Goal: Information Seeking & Learning: Learn about a topic

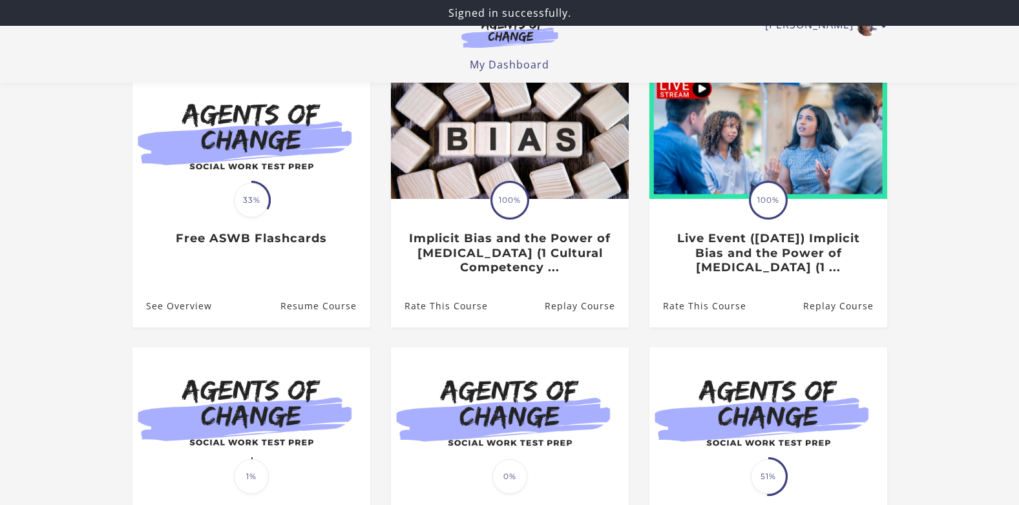
scroll to position [65, 0]
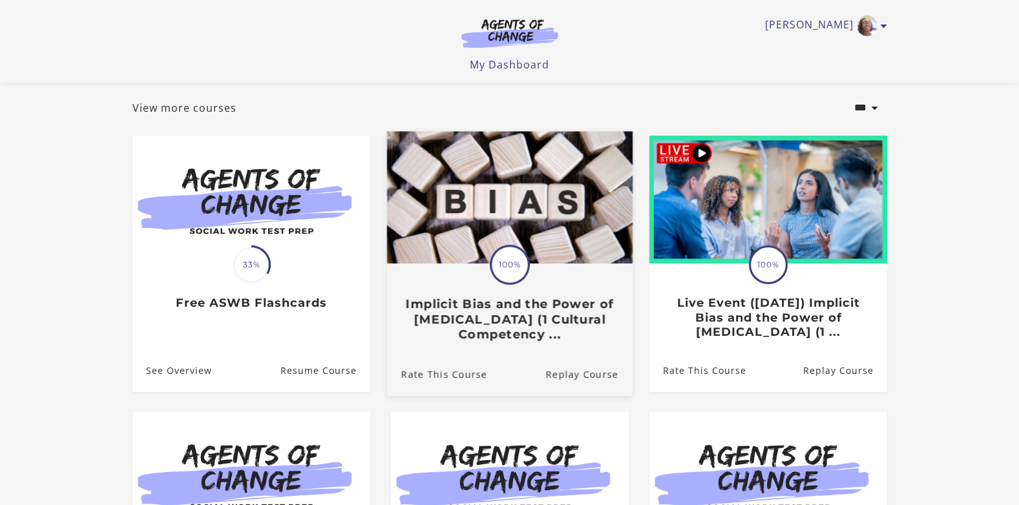
click at [550, 250] on img at bounding box center [508, 197] width 245 height 132
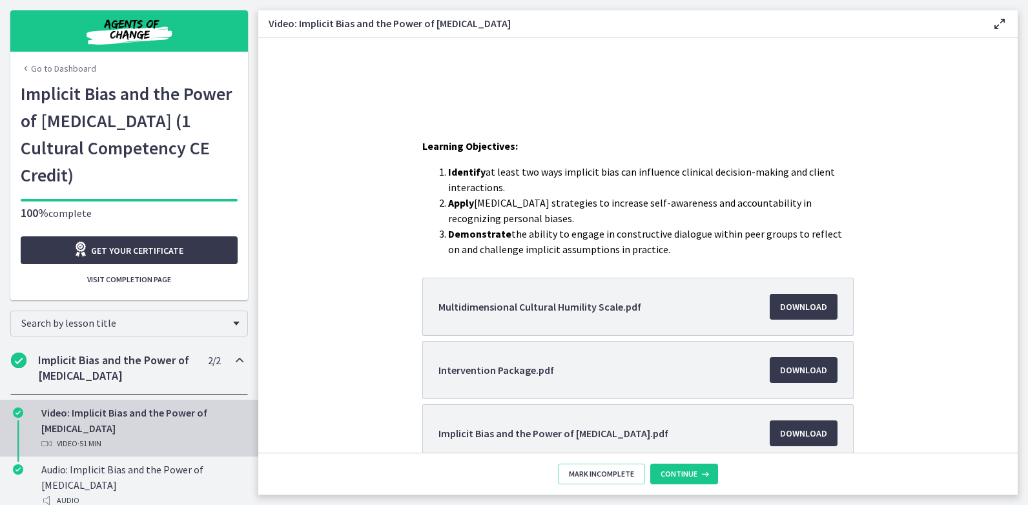
scroll to position [323, 0]
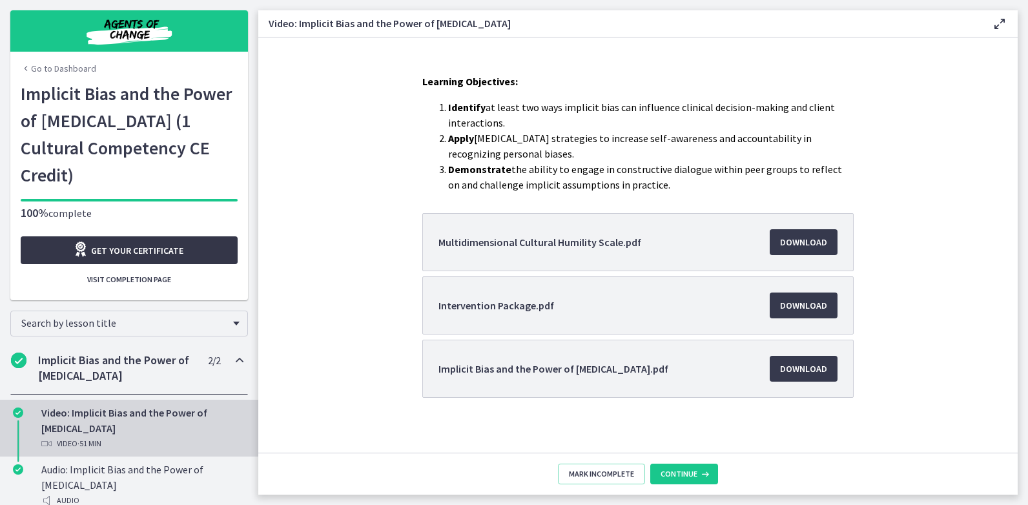
click at [98, 243] on span "Get your certificate" at bounding box center [137, 251] width 92 height 16
click at [668, 475] on span "Continue" at bounding box center [679, 474] width 37 height 10
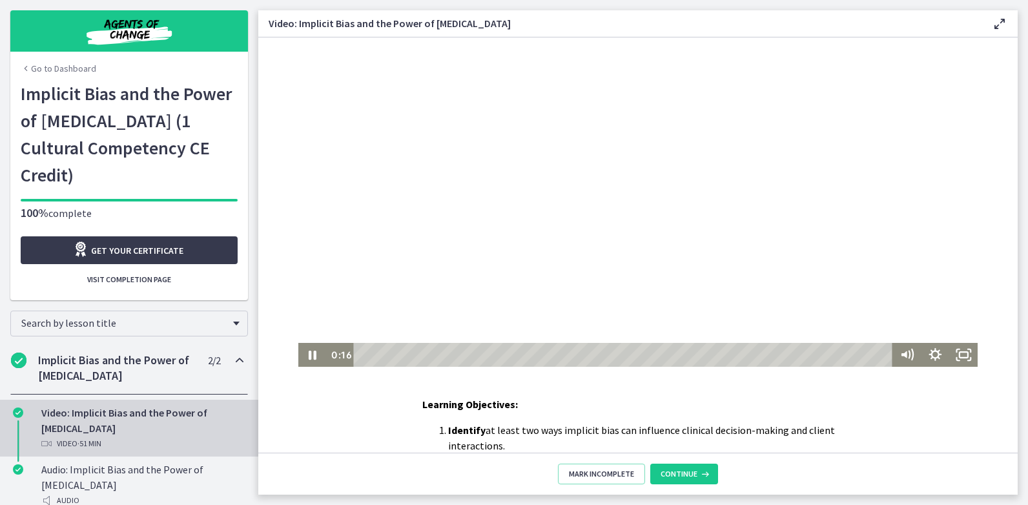
drag, startPoint x: 377, startPoint y: 128, endPoint x: 359, endPoint y: 124, distance: 17.9
click at [372, 127] on div at bounding box center [638, 201] width 680 height 329
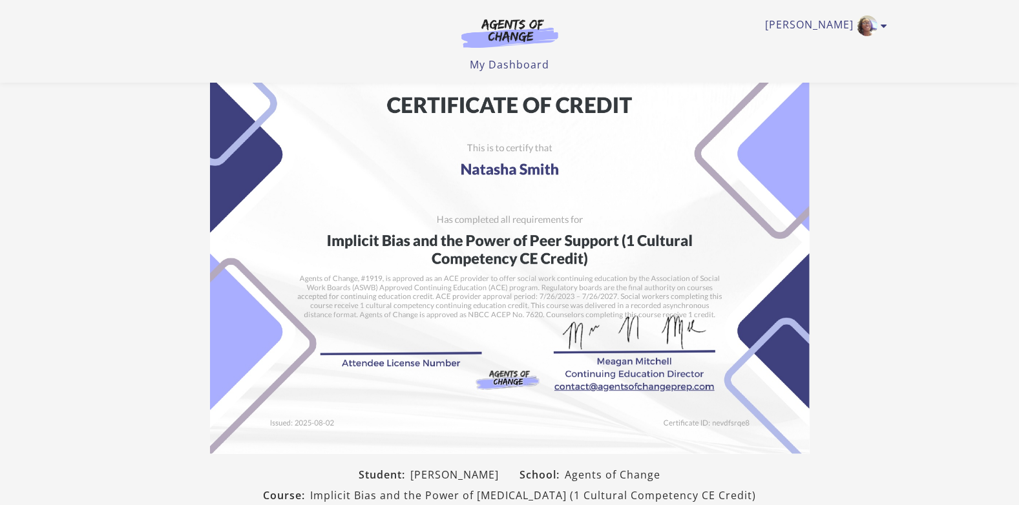
scroll to position [218, 0]
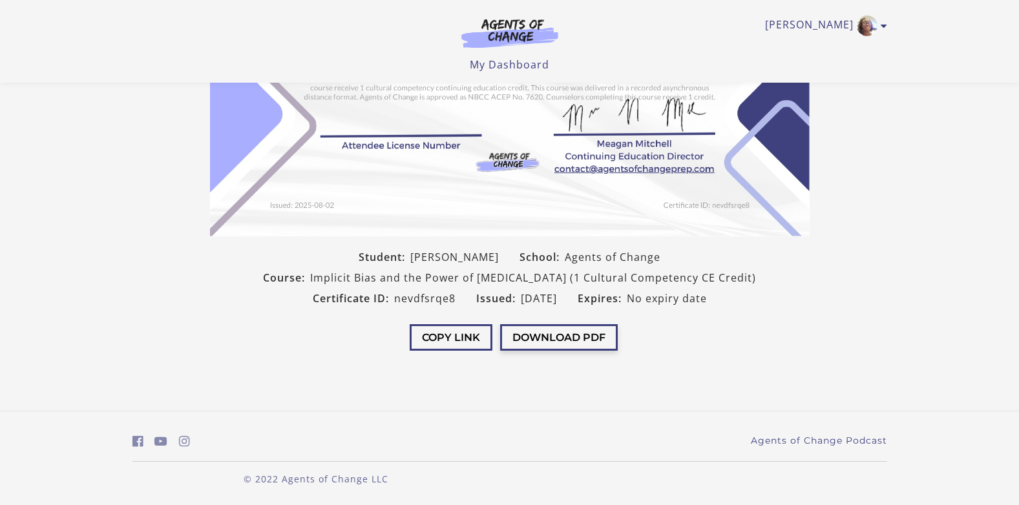
click at [547, 339] on button "Download PDF" at bounding box center [559, 337] width 118 height 26
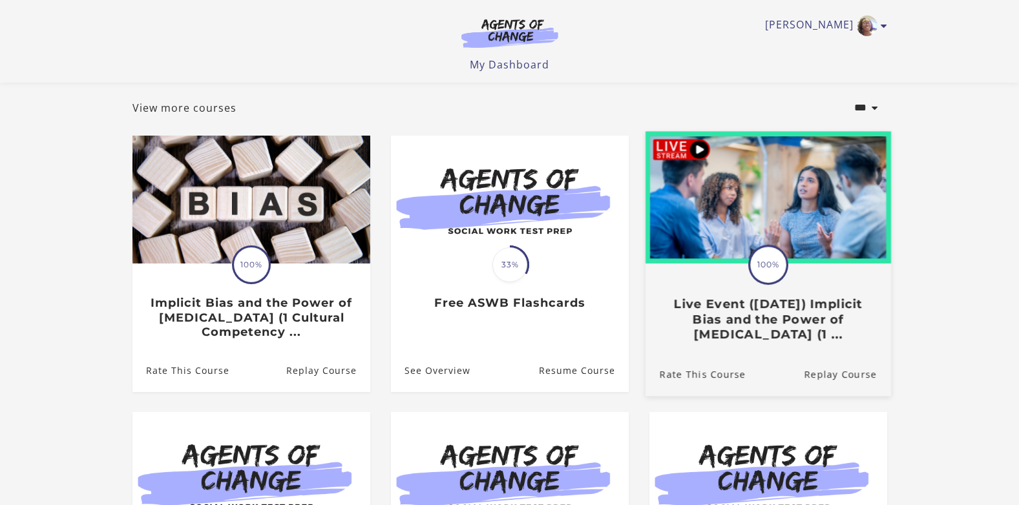
click at [733, 189] on img at bounding box center [767, 197] width 245 height 132
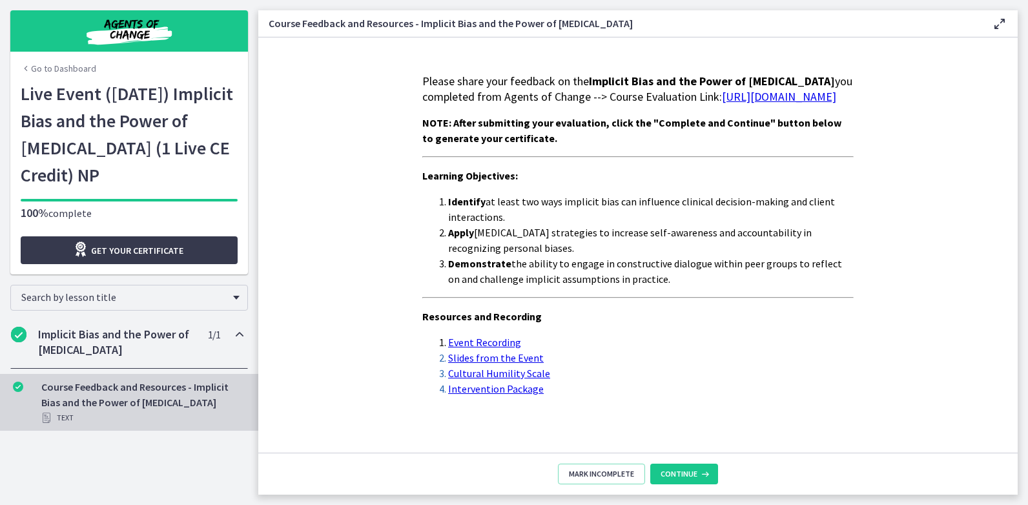
scroll to position [21, 0]
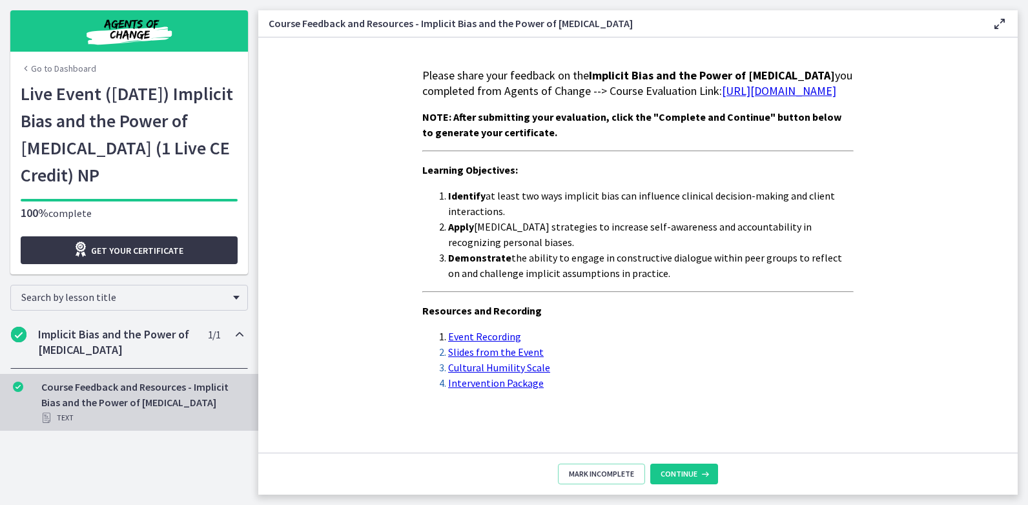
click at [201, 253] on link "Get your certificate" at bounding box center [129, 250] width 217 height 28
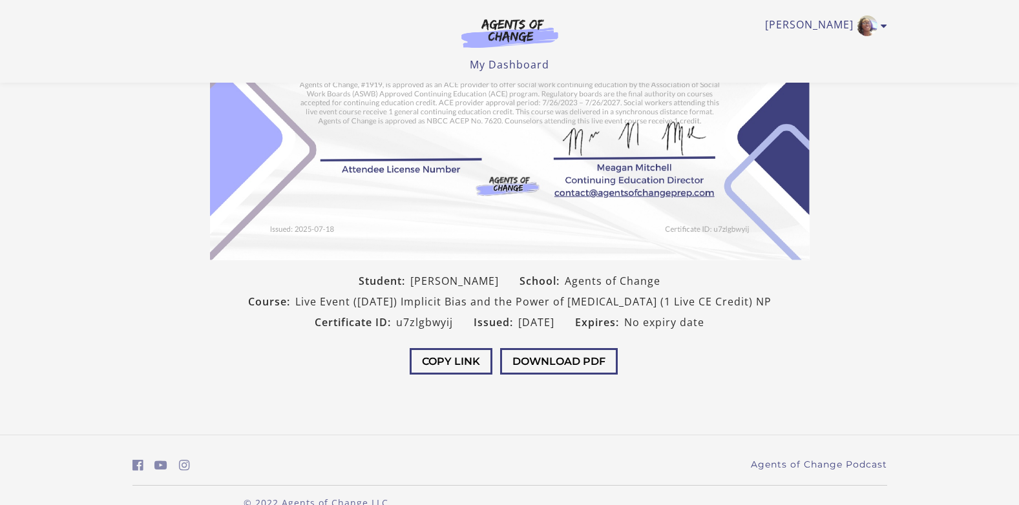
scroll to position [218, 0]
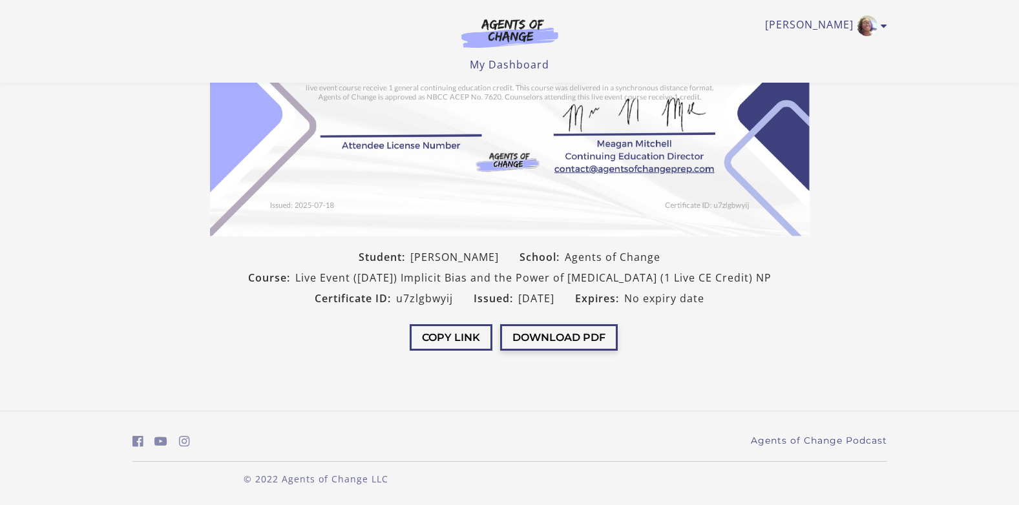
click at [556, 344] on button "Download PDF" at bounding box center [559, 337] width 118 height 26
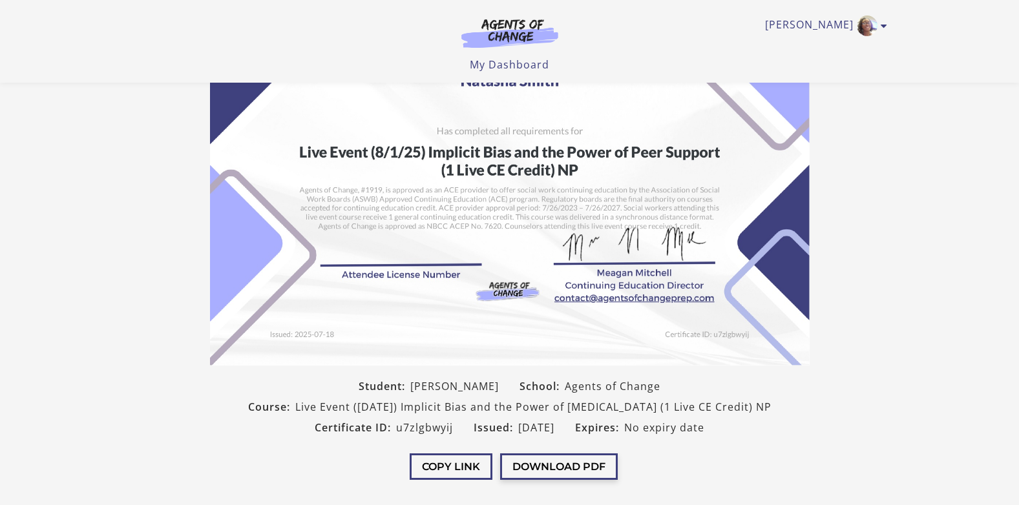
scroll to position [0, 0]
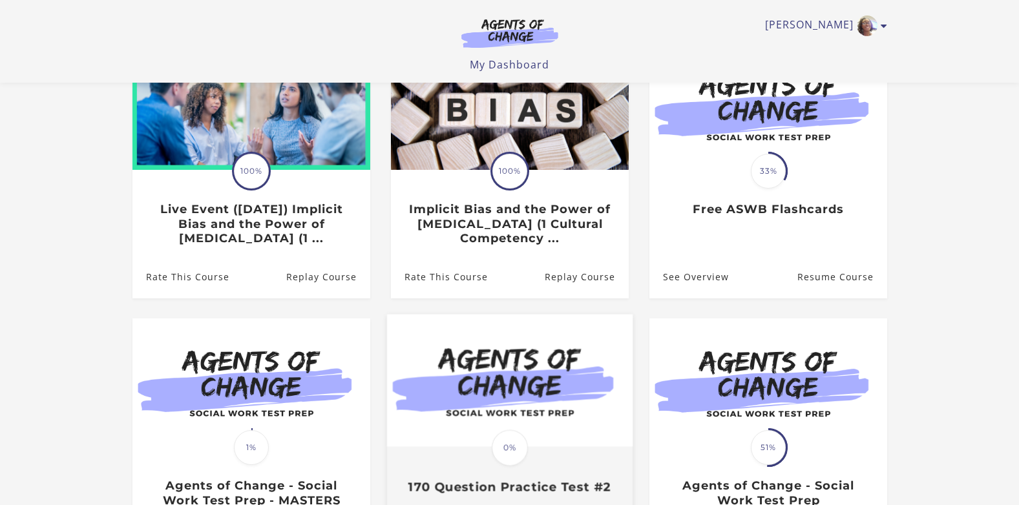
scroll to position [94, 0]
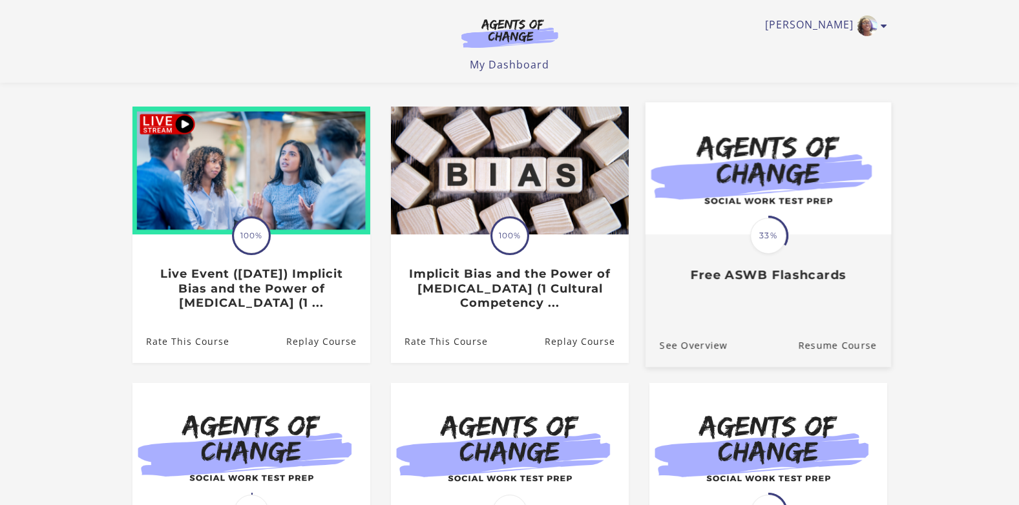
click at [785, 238] on span "33%" at bounding box center [768, 236] width 36 height 36
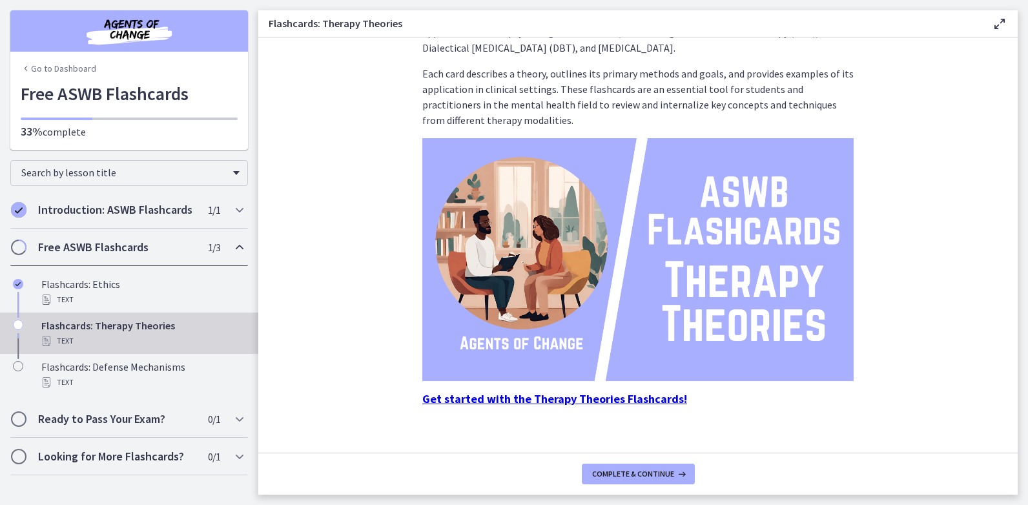
scroll to position [81, 0]
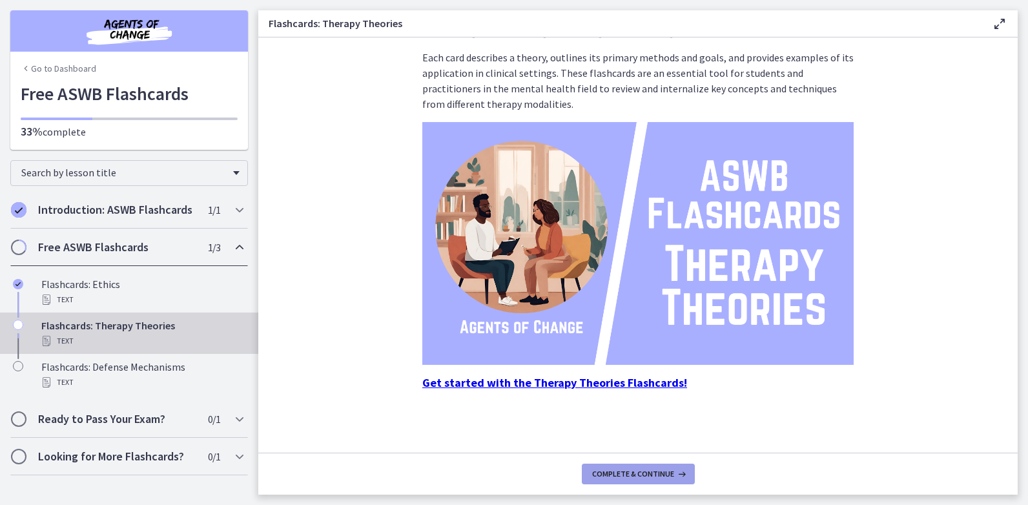
click at [669, 475] on span "Complete & continue" at bounding box center [633, 474] width 82 height 10
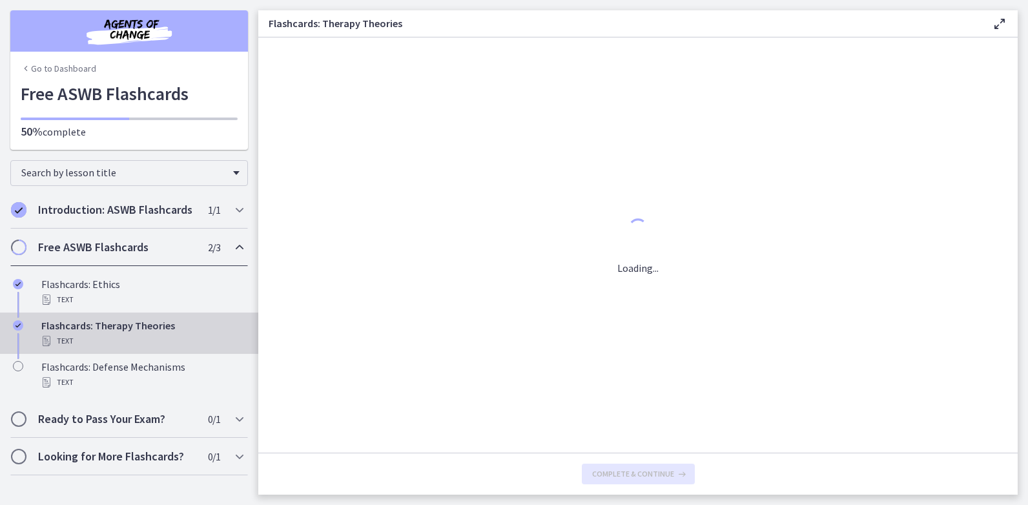
scroll to position [0, 0]
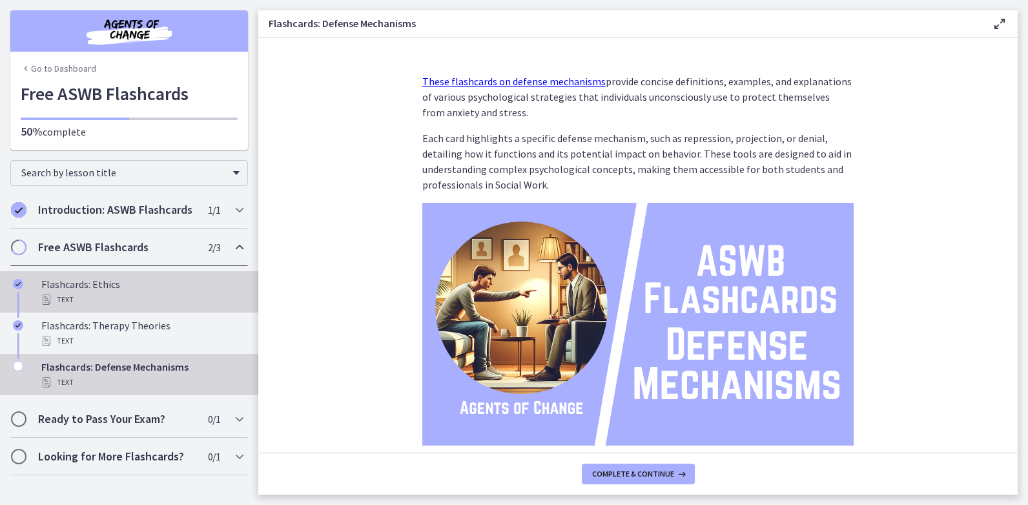
click at [104, 302] on div "Text" at bounding box center [142, 300] width 202 height 16
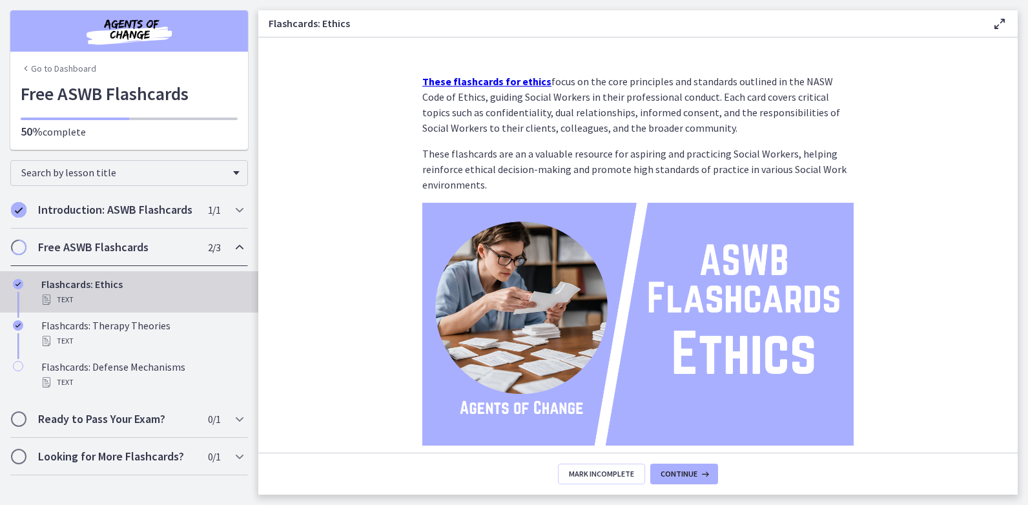
scroll to position [81, 0]
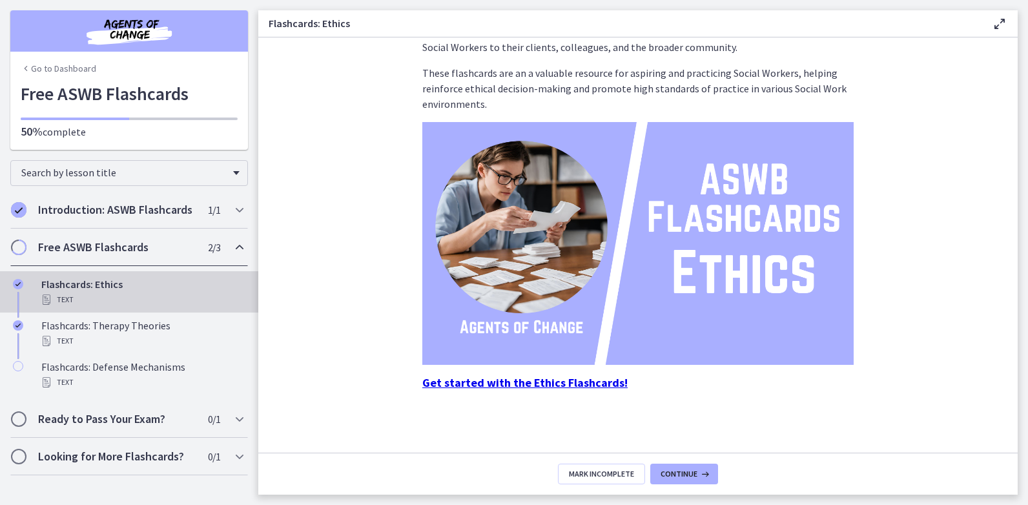
click at [576, 382] on strong "Get started with the Ethics Flashcards!" at bounding box center [524, 382] width 205 height 15
click at [483, 383] on strong "Get started with the Ethics Flashcards!" at bounding box center [524, 382] width 205 height 15
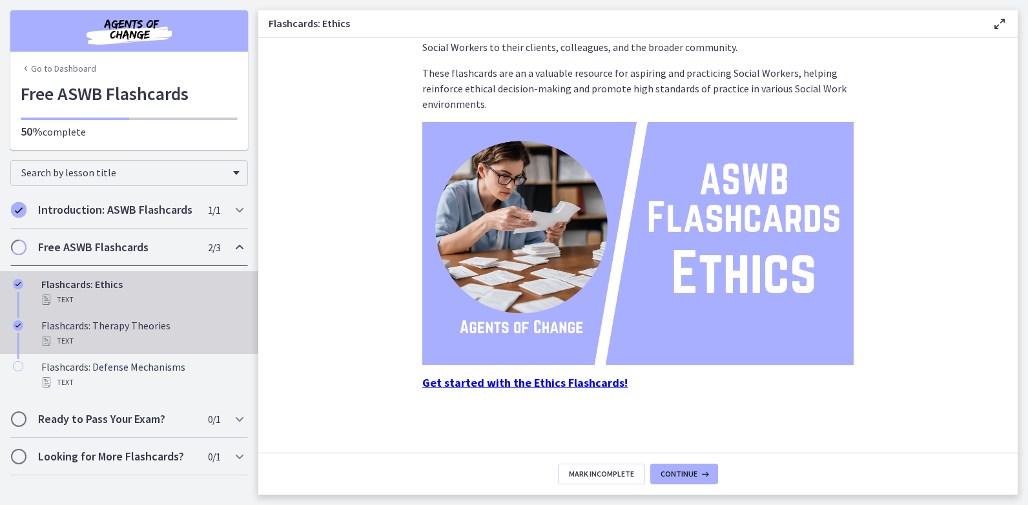
click at [70, 333] on div "Flashcards: Therapy Theories Text" at bounding box center [142, 333] width 202 height 31
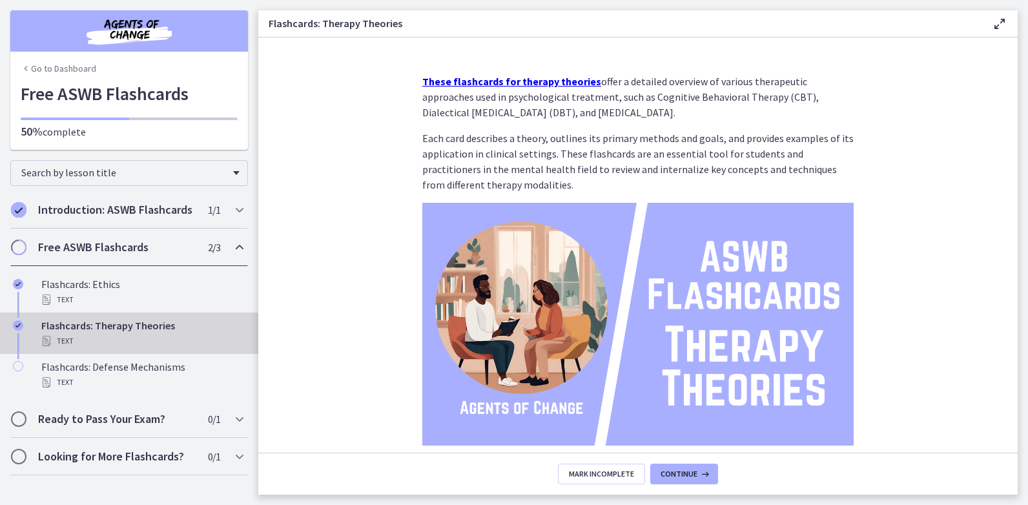
scroll to position [81, 0]
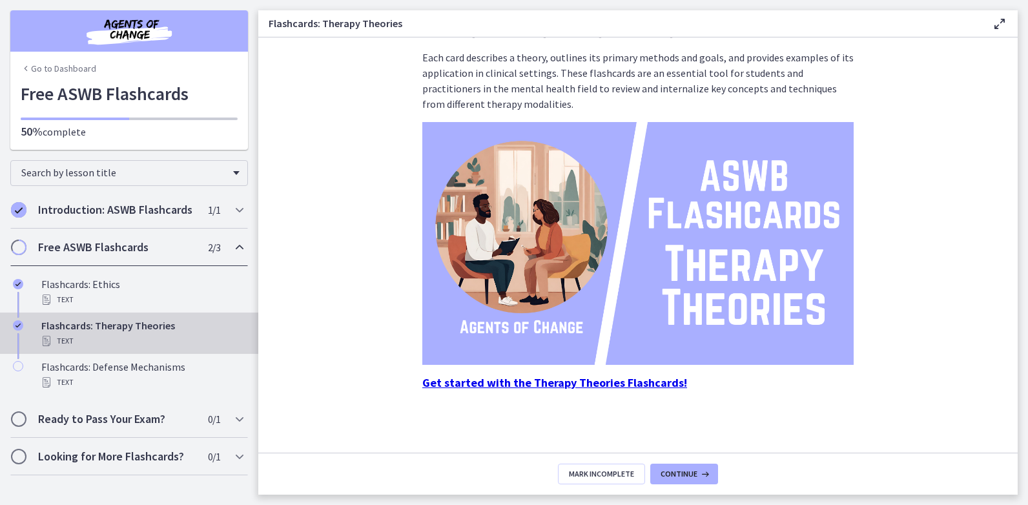
click at [613, 384] on strong "Get started with the Therapy Theories Flashcards!" at bounding box center [554, 382] width 265 height 15
click at [657, 476] on button "Continue" at bounding box center [684, 474] width 68 height 21
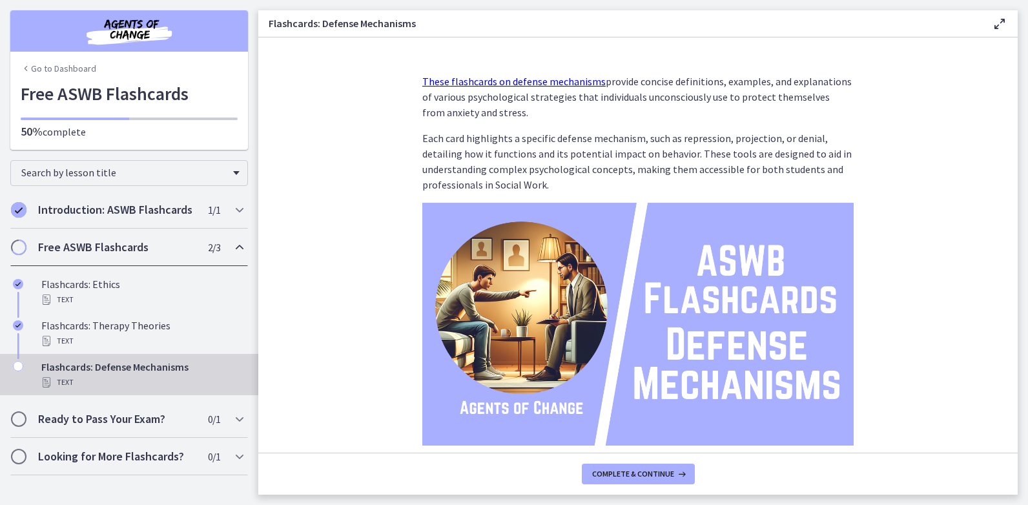
scroll to position [81, 0]
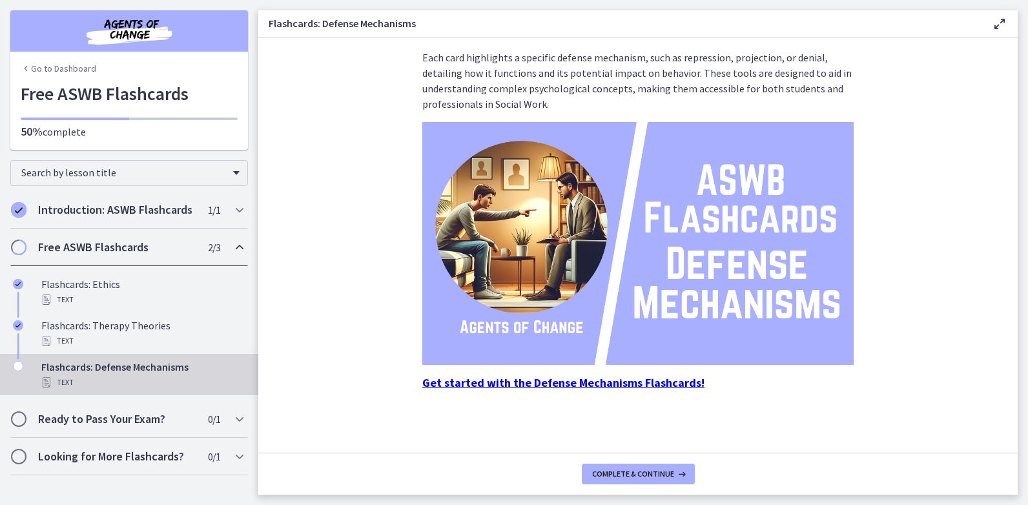
click at [559, 388] on strong "Get started with the Defense Mechanisms Flashcards!" at bounding box center [563, 382] width 282 height 15
click at [621, 483] on button "Complete & continue" at bounding box center [638, 474] width 113 height 21
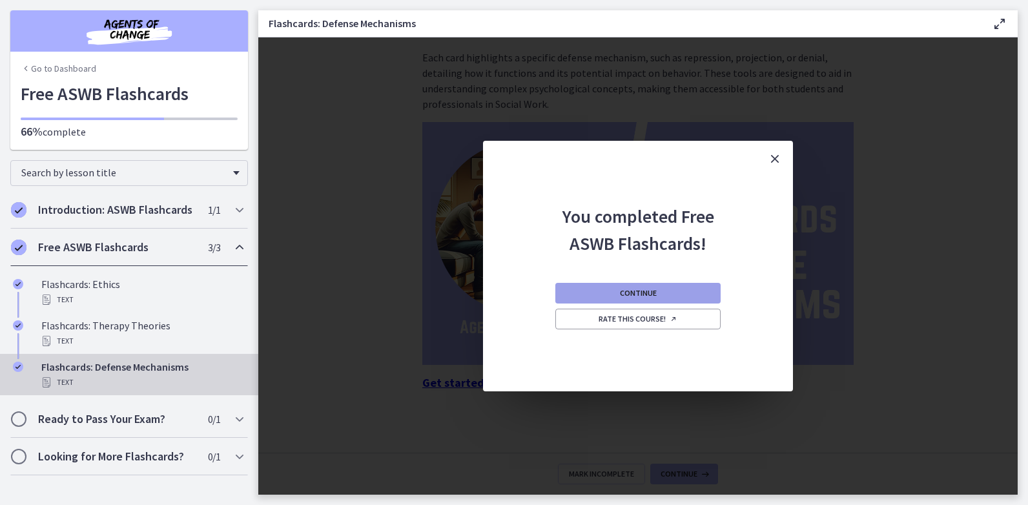
click at [612, 288] on button "Continue" at bounding box center [638, 293] width 165 height 21
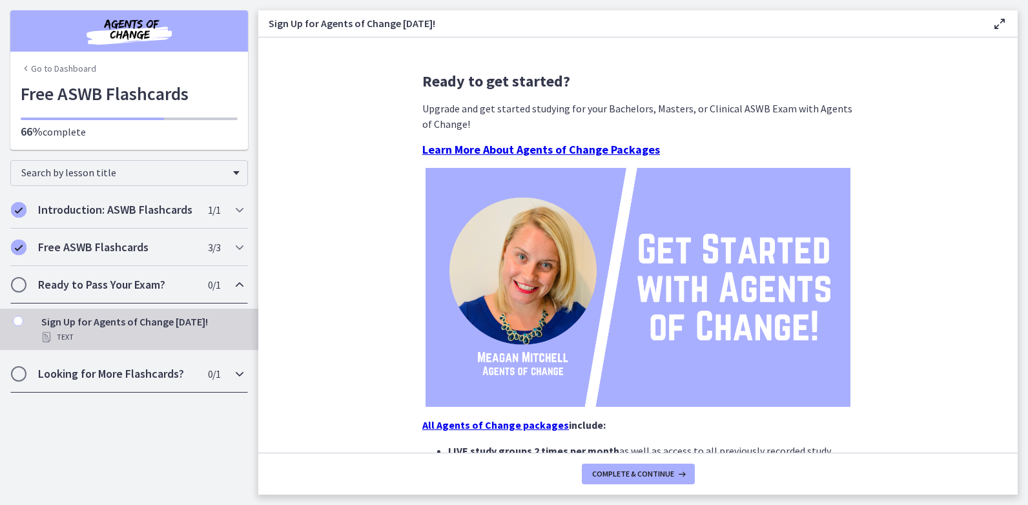
click at [106, 383] on div "Looking for More Flashcards? 0 / 1 Completed" at bounding box center [129, 373] width 238 height 37
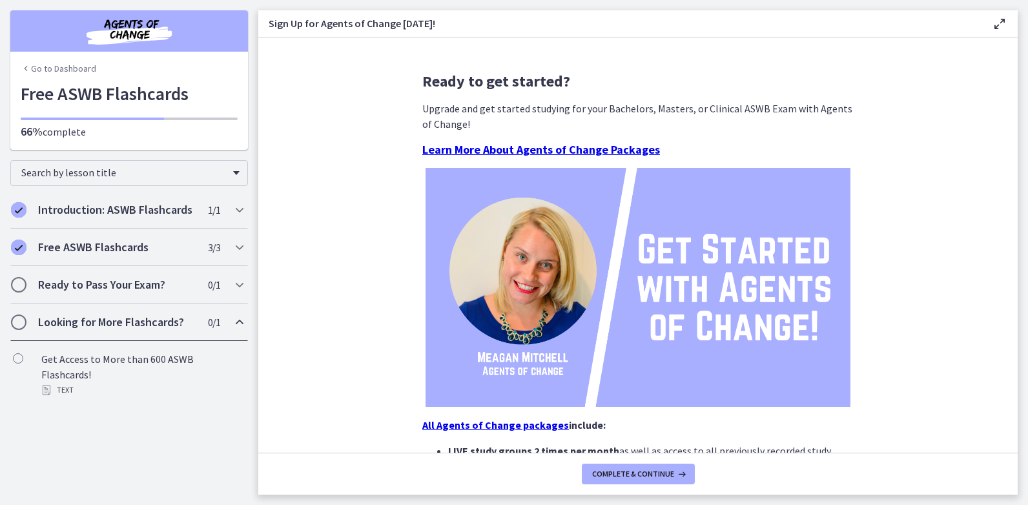
click at [43, 69] on link "Go to Dashboard" at bounding box center [59, 68] width 76 height 13
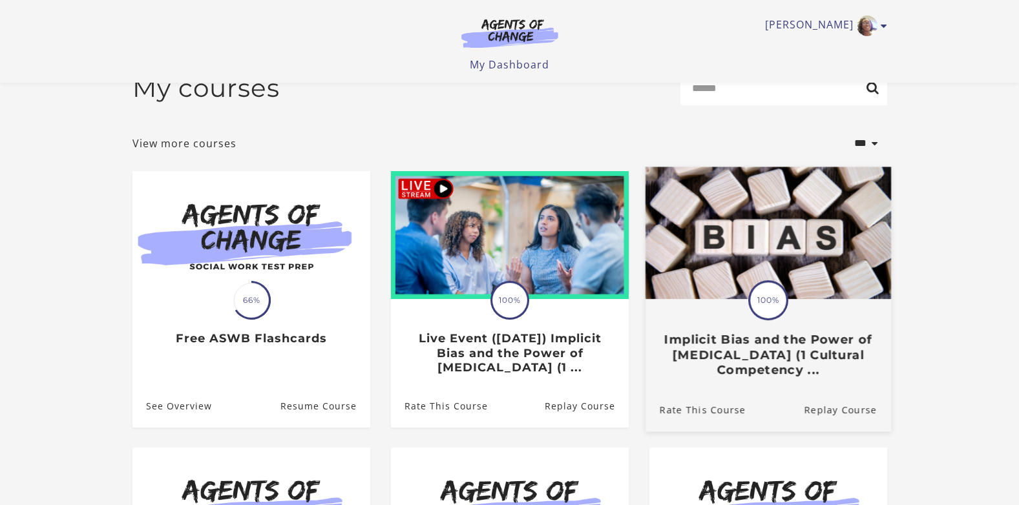
scroll to position [287, 0]
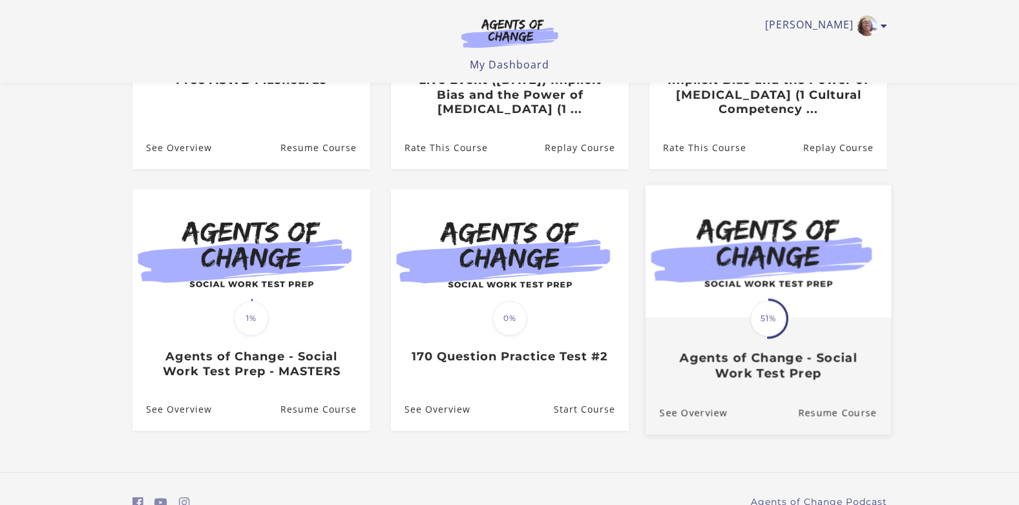
click at [705, 255] on img at bounding box center [767, 251] width 245 height 132
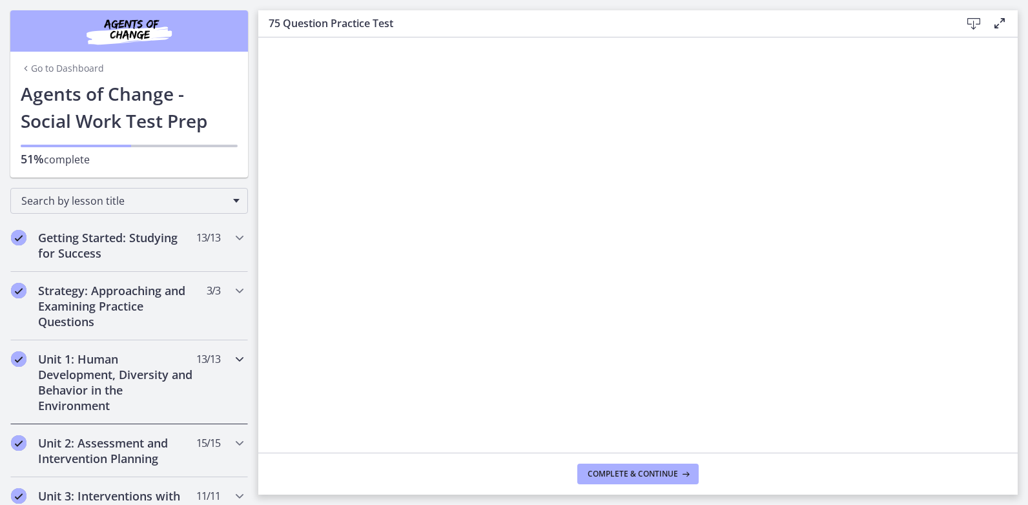
click at [84, 358] on h2 "Unit 1: Human Development, Diversity and Behavior in the Environment" at bounding box center [117, 382] width 158 height 62
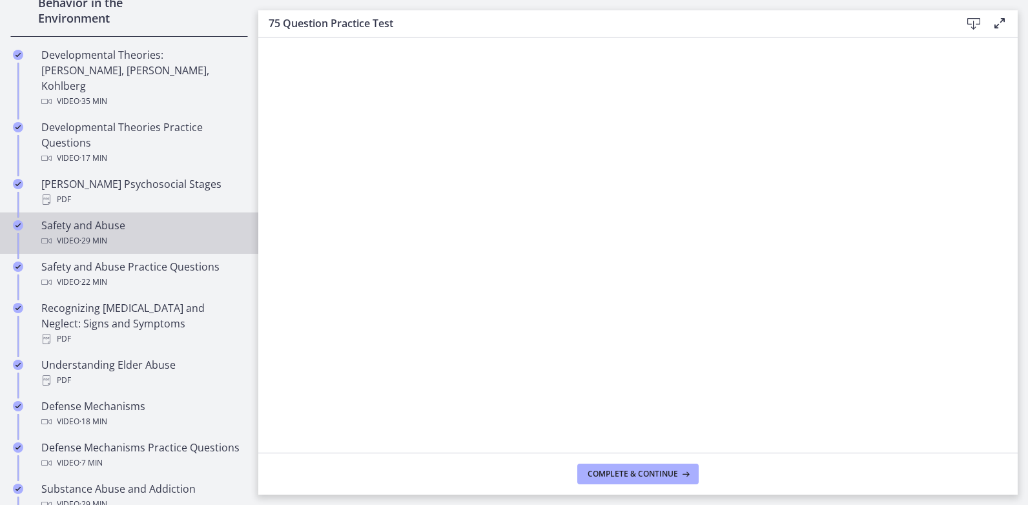
scroll to position [258, 0]
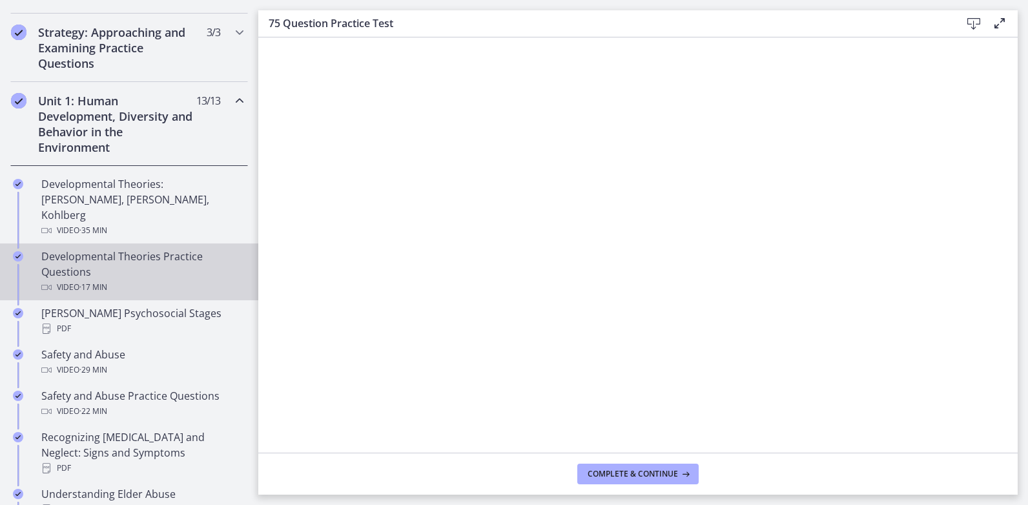
click at [95, 280] on span "· 17 min" at bounding box center [93, 288] width 28 height 16
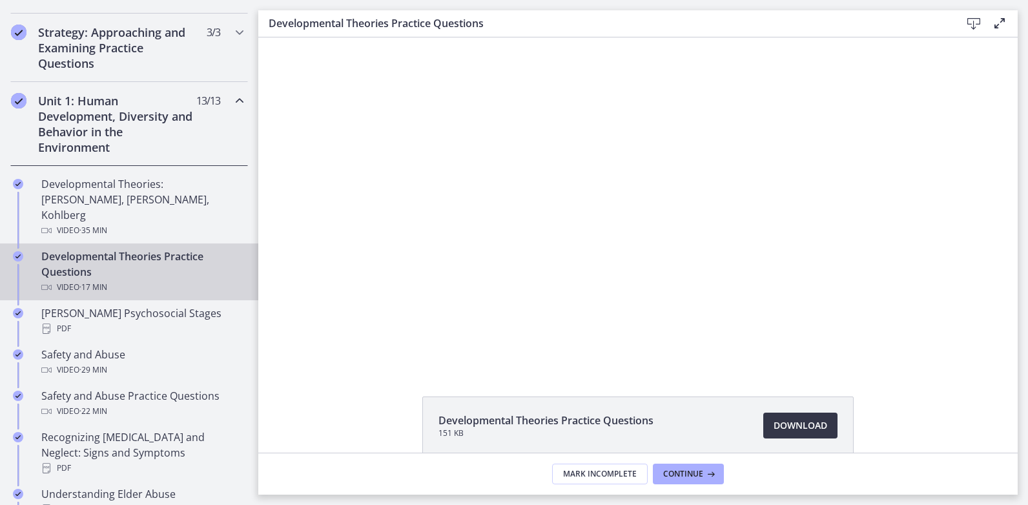
click at [794, 421] on span "Download Opens in a new window" at bounding box center [801, 426] width 54 height 16
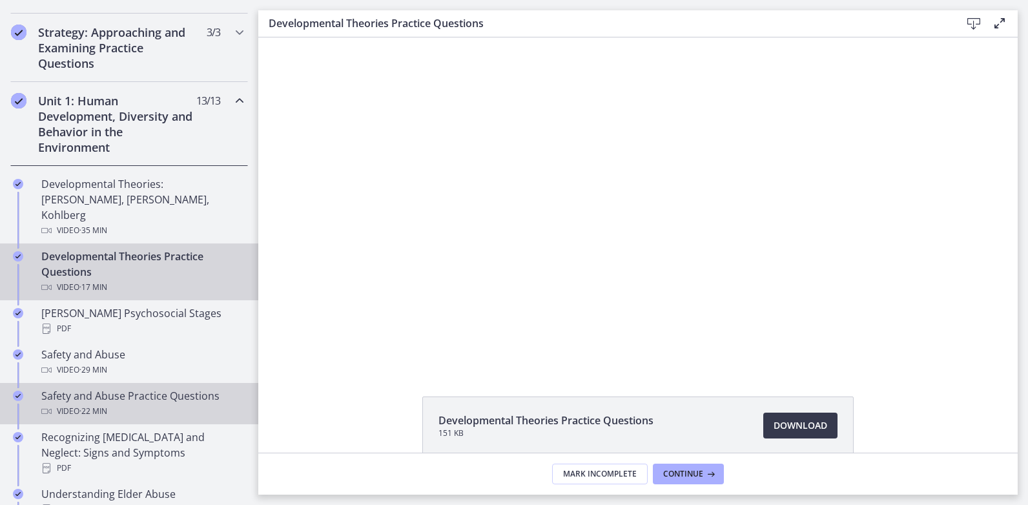
click at [101, 388] on div "Safety and Abuse Practice Questions Video · 22 min" at bounding box center [142, 403] width 202 height 31
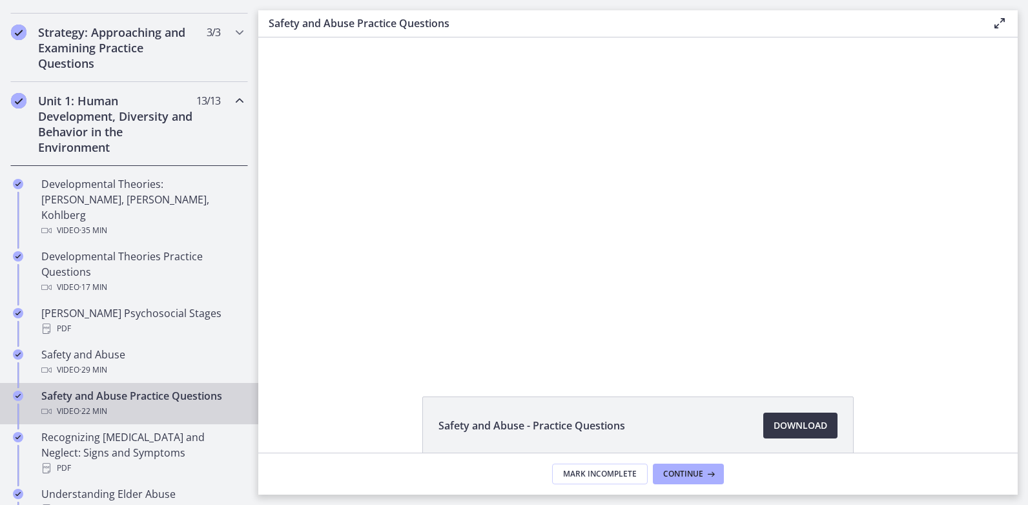
click at [816, 422] on span "Download Opens in a new window" at bounding box center [801, 426] width 54 height 16
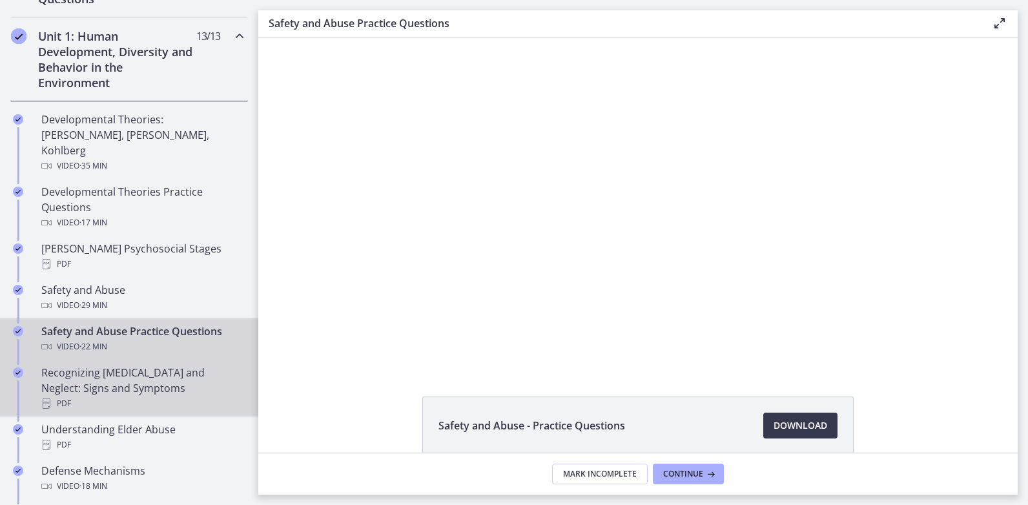
click at [109, 379] on div "Recognizing [MEDICAL_DATA] and Neglect: Signs and Symptoms PDF" at bounding box center [142, 388] width 202 height 47
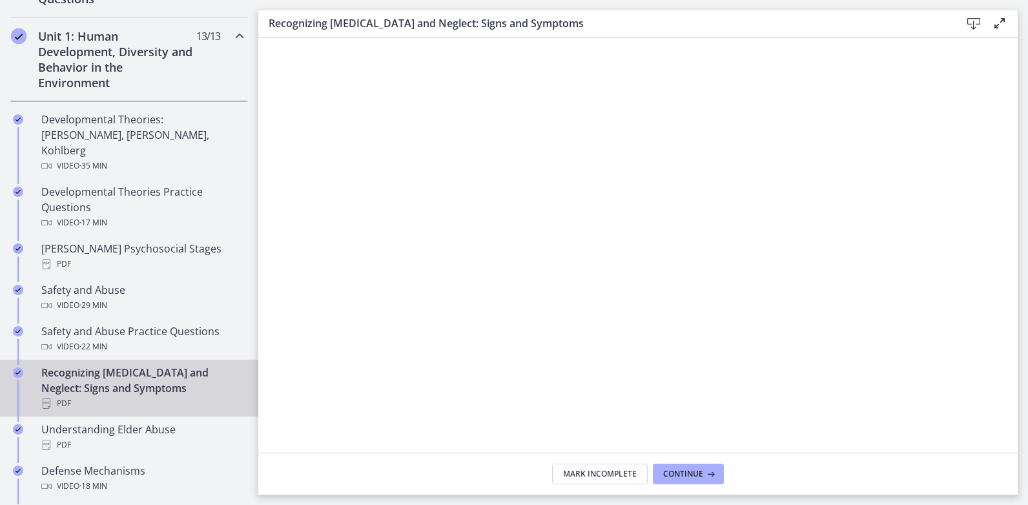
click at [968, 21] on icon at bounding box center [974, 24] width 16 height 16
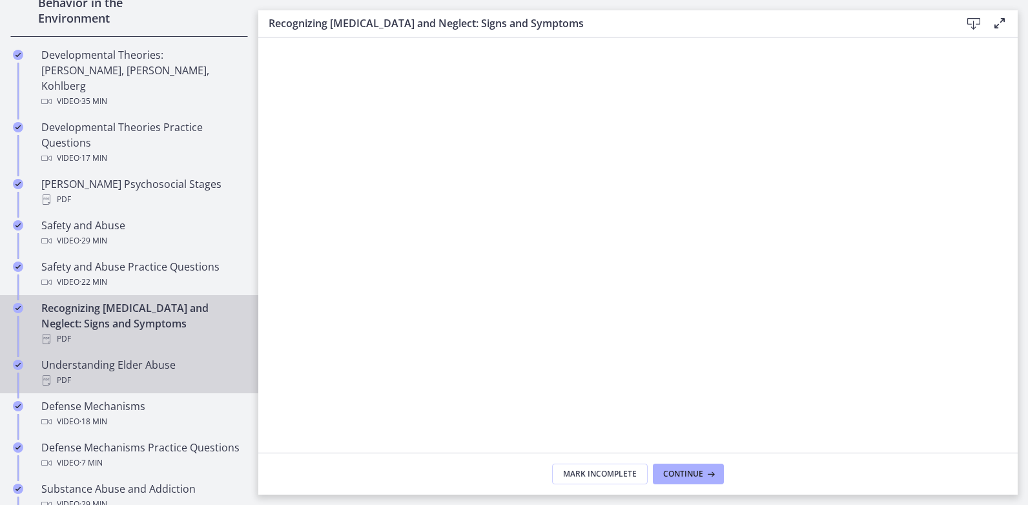
scroll to position [452, 0]
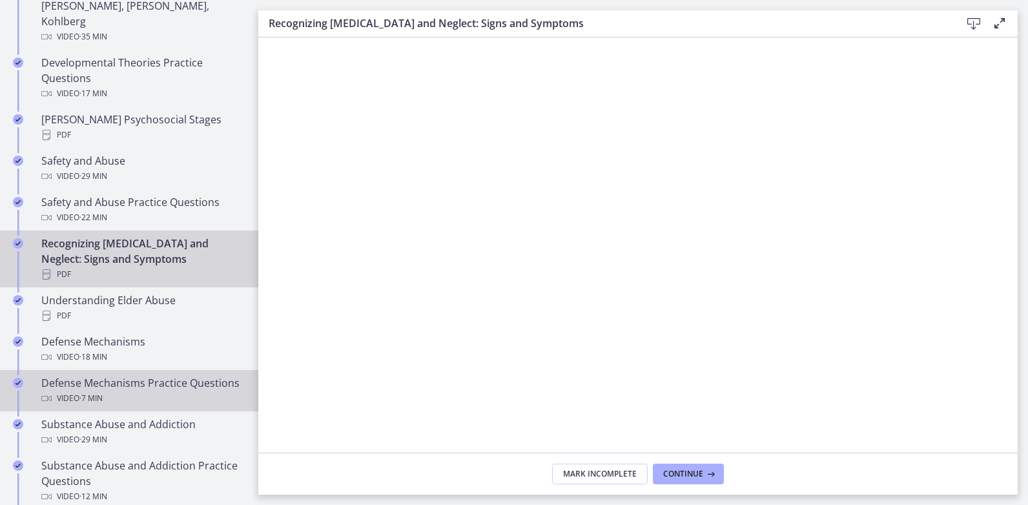
click at [118, 379] on div "Defense Mechanisms Practice Questions Video · 7 min" at bounding box center [142, 390] width 202 height 31
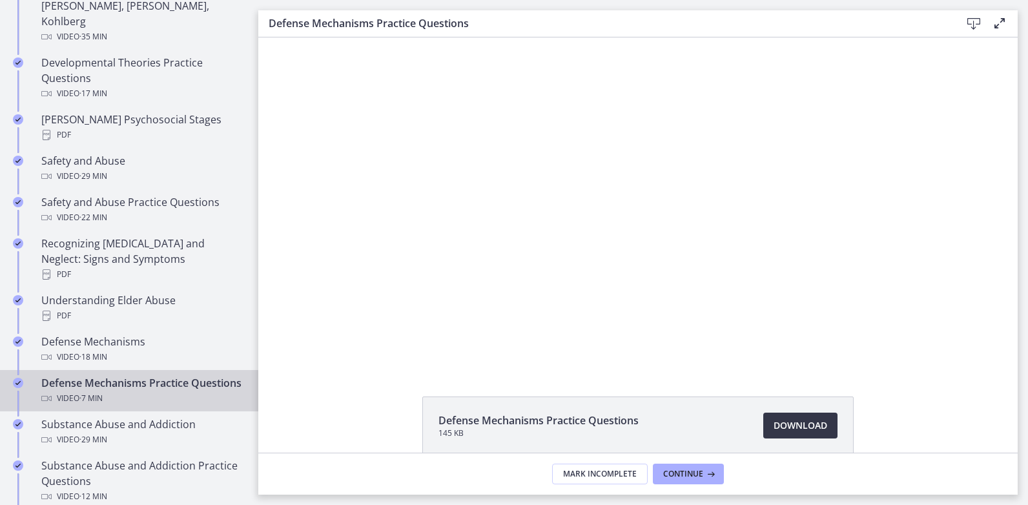
click at [791, 417] on link "Download Opens in a new window" at bounding box center [801, 426] width 74 height 26
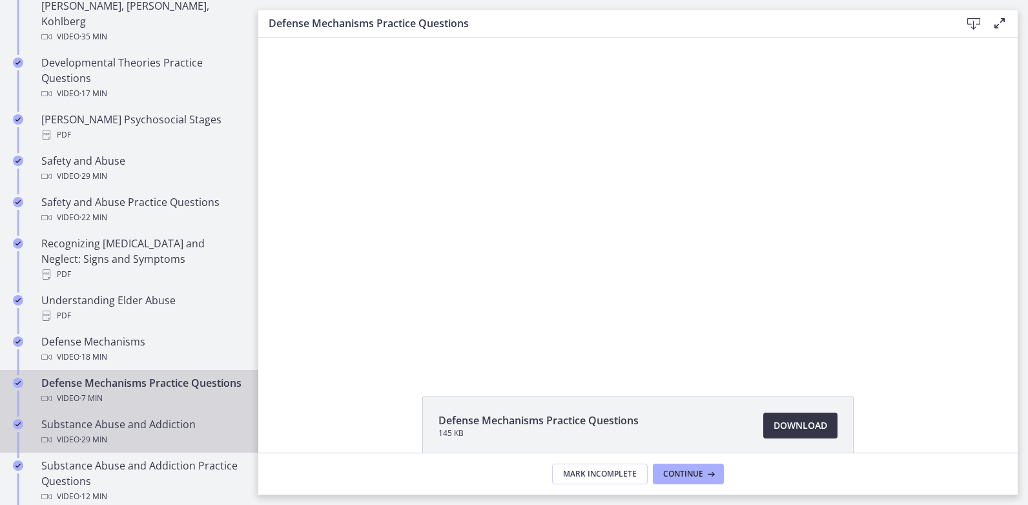
scroll to position [517, 0]
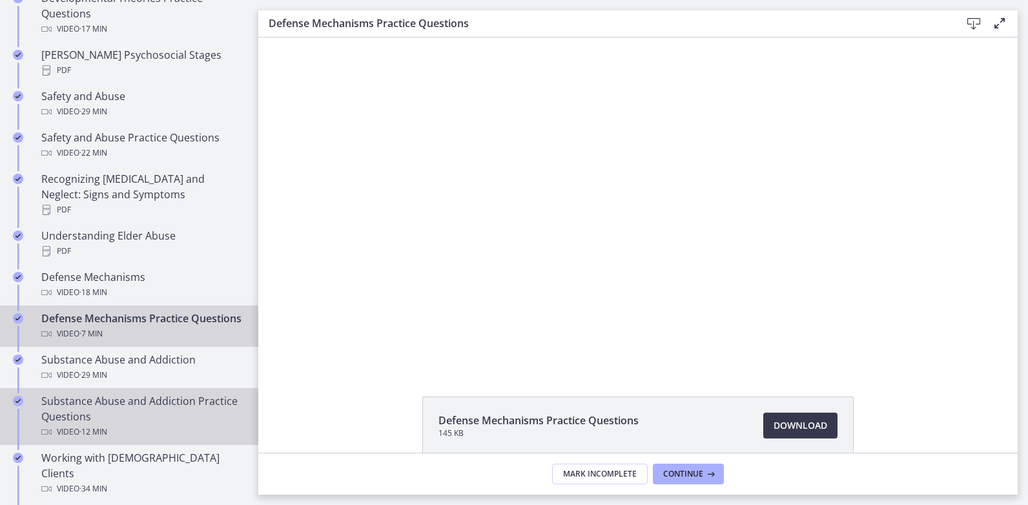
click at [129, 419] on div "Substance Abuse and Addiction Practice Questions Video · 12 min" at bounding box center [142, 416] width 202 height 47
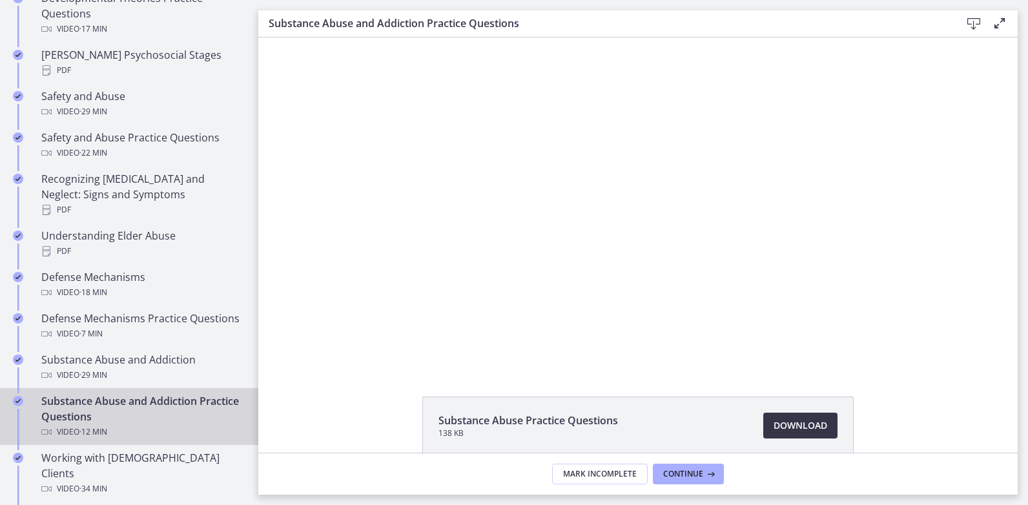
click at [777, 427] on span "Download Opens in a new window" at bounding box center [801, 426] width 54 height 16
